Goal: Transaction & Acquisition: Purchase product/service

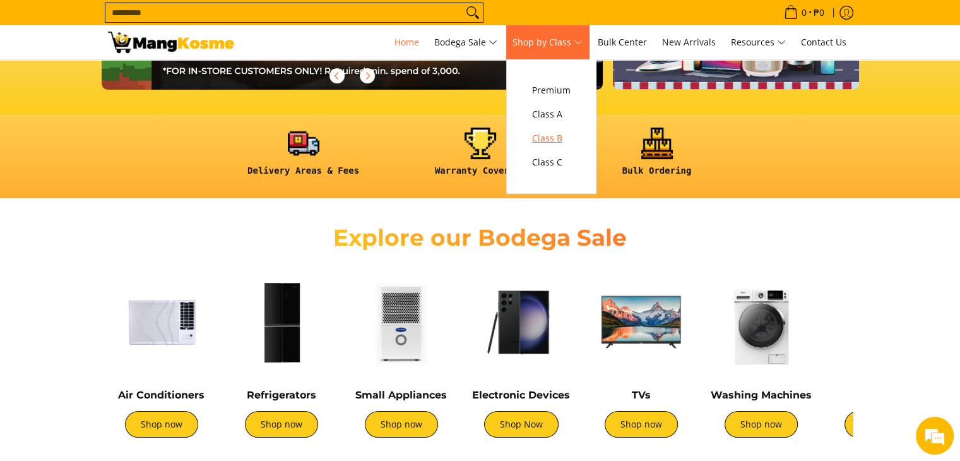
scroll to position [0, 502]
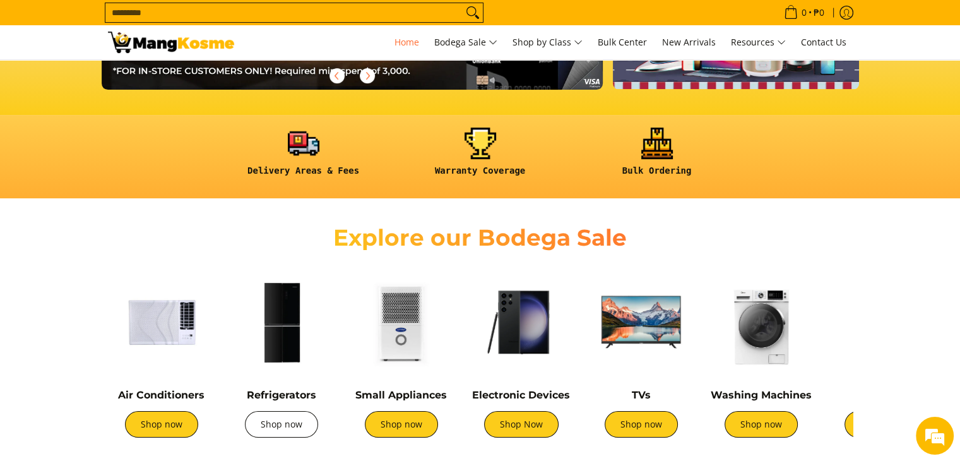
click at [276, 421] on link "Shop now" at bounding box center [281, 424] width 73 height 26
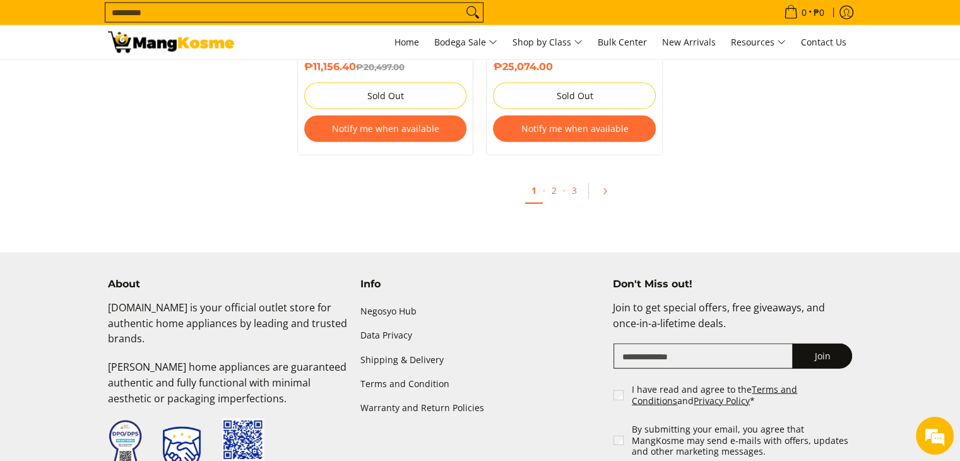
scroll to position [2915, 0]
click at [554, 181] on link "2" at bounding box center [554, 191] width 18 height 26
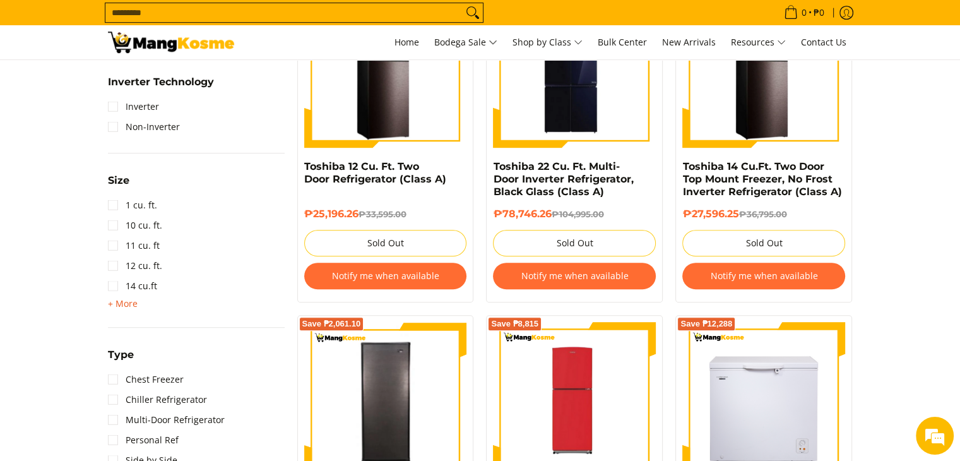
click at [118, 302] on span "+ More" at bounding box center [123, 303] width 30 height 10
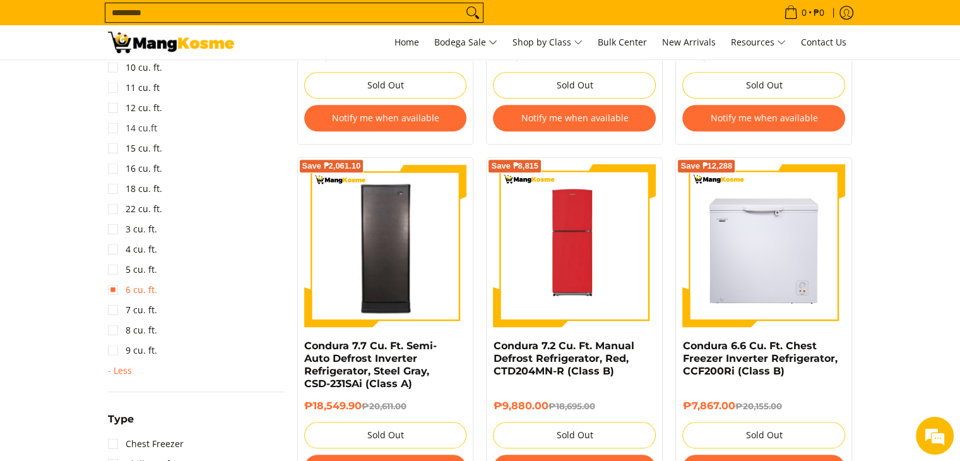
scroll to position [805, 0]
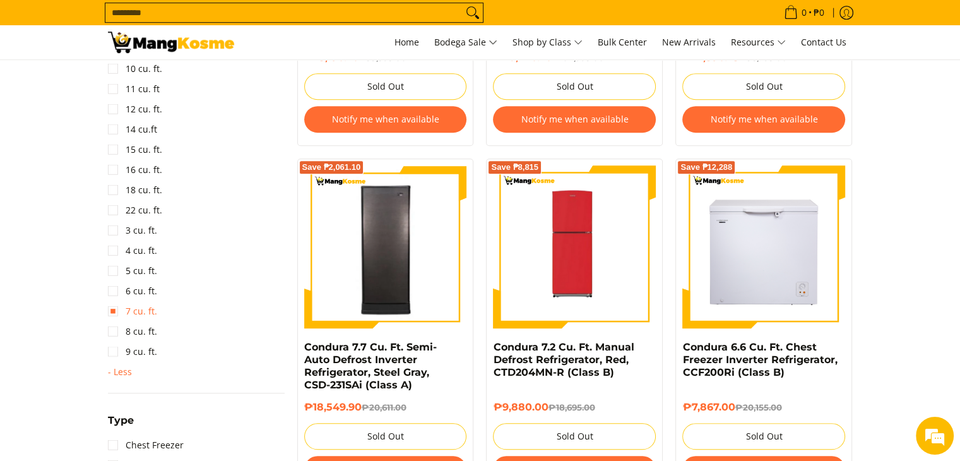
click at [111, 311] on link "7 cu. ft." at bounding box center [132, 311] width 49 height 20
